Goal: Navigation & Orientation: Understand site structure

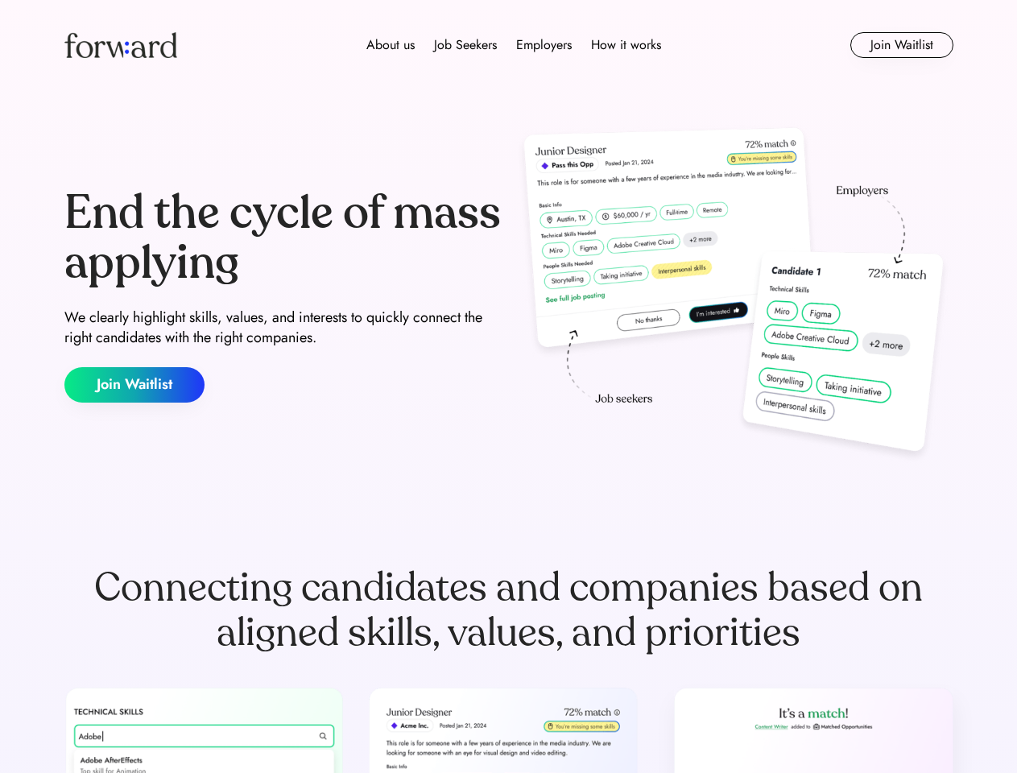
click at [508, 386] on div "End the cycle of mass applying We clearly highlight skills, values, and interes…" at bounding box center [508, 295] width 889 height 346
click at [509, 45] on div "About us Job Seekers Employers How it works" at bounding box center [513, 44] width 634 height 19
click at [121, 45] on img at bounding box center [120, 45] width 113 height 26
click at [514, 45] on div "About us Job Seekers Employers How it works" at bounding box center [513, 44] width 634 height 19
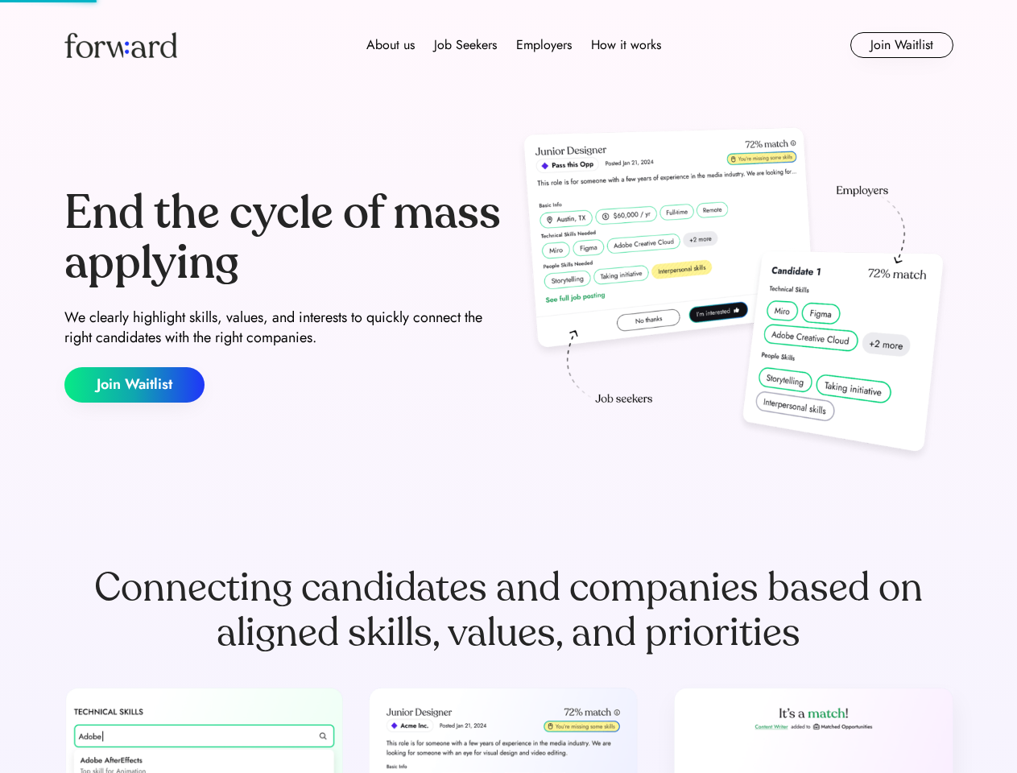
click at [391, 45] on div "About us" at bounding box center [390, 44] width 48 height 19
click at [465, 45] on div "Job Seekers" at bounding box center [465, 44] width 63 height 19
click at [544, 45] on div "Employers" at bounding box center [544, 44] width 56 height 19
click at [625, 45] on div "How it works" at bounding box center [626, 44] width 70 height 19
click at [901, 45] on button "Join Waitlist" at bounding box center [901, 45] width 103 height 26
